Goal: Navigation & Orientation: Find specific page/section

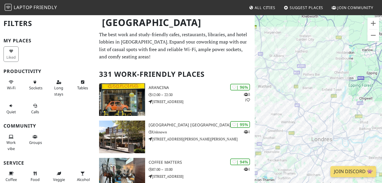
drag, startPoint x: 293, startPoint y: 111, endPoint x: 280, endPoint y: 95, distance: 20.1
click at [280, 95] on div at bounding box center [318, 106] width 127 height 183
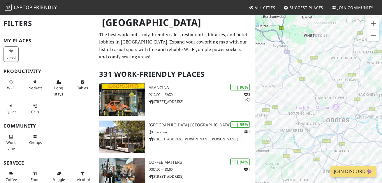
drag, startPoint x: 270, startPoint y: 141, endPoint x: 256, endPoint y: 71, distance: 71.6
click at [256, 71] on div at bounding box center [318, 106] width 127 height 183
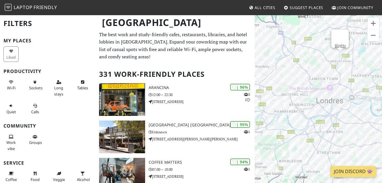
click at [340, 58] on div "Blighty" at bounding box center [318, 106] width 127 height 183
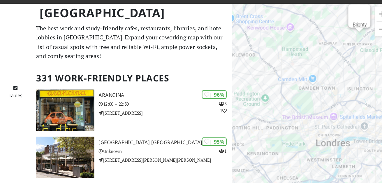
drag, startPoint x: 316, startPoint y: 98, endPoint x: 332, endPoint y: 65, distance: 36.4
click at [332, 65] on div "Blighty" at bounding box center [318, 106] width 127 height 183
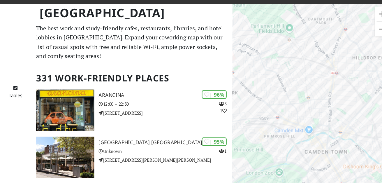
drag, startPoint x: 321, startPoint y: 73, endPoint x: 314, endPoint y: 162, distance: 89.4
click at [314, 162] on div "Blighty" at bounding box center [318, 106] width 127 height 183
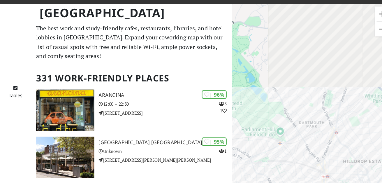
drag, startPoint x: 299, startPoint y: 83, endPoint x: 292, endPoint y: 166, distance: 83.1
click at [292, 166] on div "Blighty" at bounding box center [318, 106] width 127 height 183
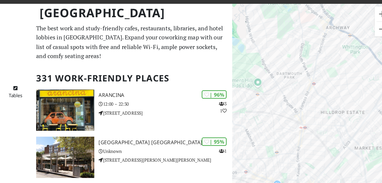
drag, startPoint x: 312, startPoint y: 112, endPoint x: 295, endPoint y: 72, distance: 43.4
click at [295, 72] on div "Blighty" at bounding box center [318, 106] width 127 height 183
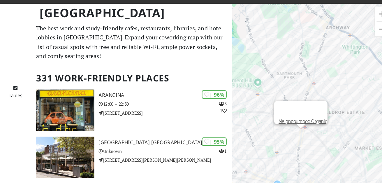
click at [309, 119] on div "Blighty Neighbourhood Organic" at bounding box center [318, 106] width 127 height 183
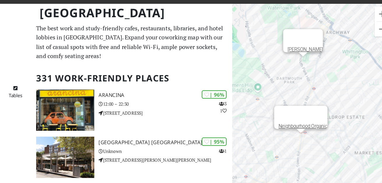
click at [310, 60] on div "Neighbourhood Organic [PERSON_NAME]" at bounding box center [318, 106] width 127 height 183
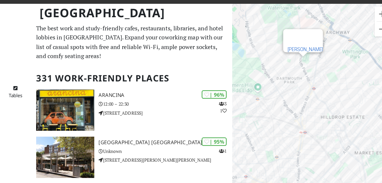
click at [319, 49] on link "[PERSON_NAME]" at bounding box center [312, 51] width 28 height 4
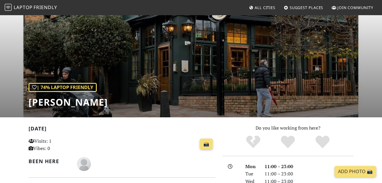
scroll to position [20, 0]
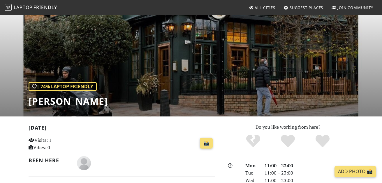
click at [379, 17] on div "| 74% Laptop Friendly Lord Palmerston" at bounding box center [191, 55] width 382 height 121
